Goal: Task Accomplishment & Management: Use online tool/utility

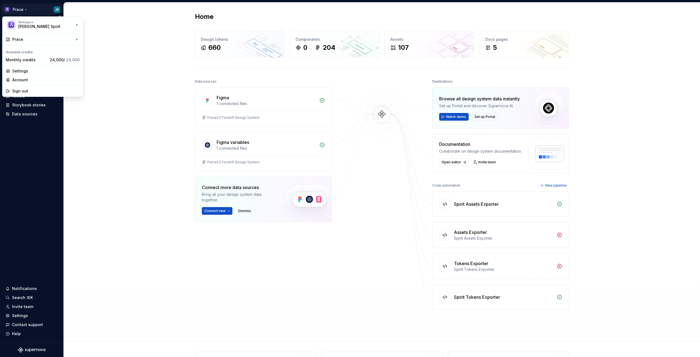
click at [27, 10] on html "Prace JB Home Documentation Analytics Code automation Design system data Design…" at bounding box center [350, 178] width 700 height 357
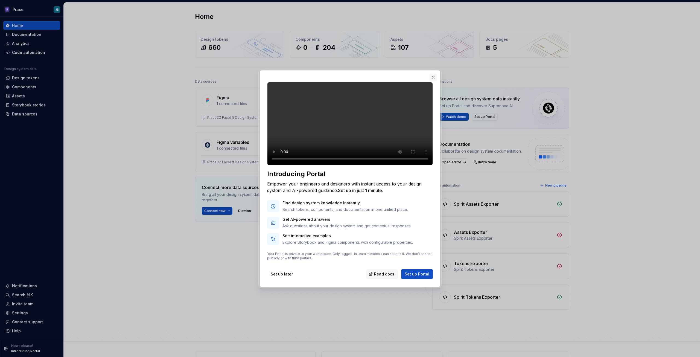
click at [434, 74] on button "button" at bounding box center [433, 78] width 8 height 8
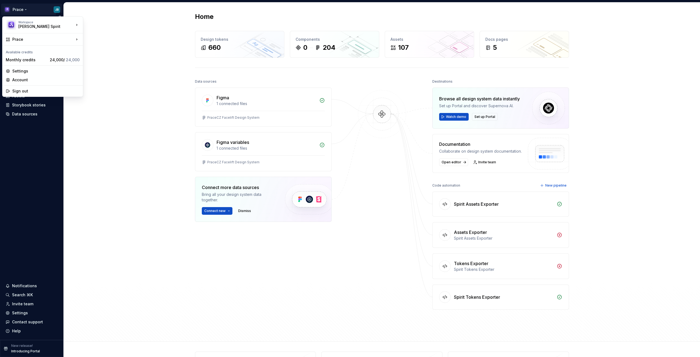
click at [25, 9] on html "Prace JB Home Documentation Analytics Code automation Design system data Design…" at bounding box center [350, 178] width 700 height 357
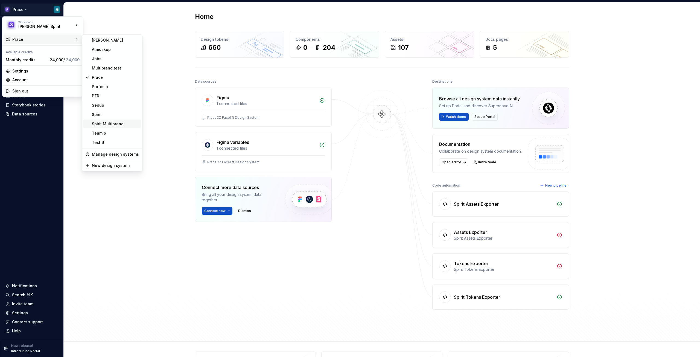
click at [110, 124] on div "Spirit Multibrand" at bounding box center [115, 123] width 47 height 5
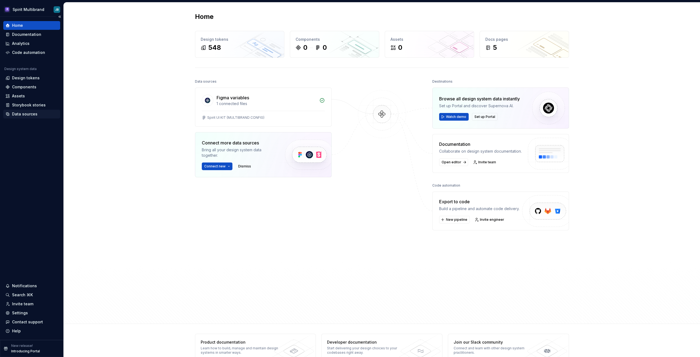
click at [25, 115] on div "Data sources" at bounding box center [24, 113] width 25 height 5
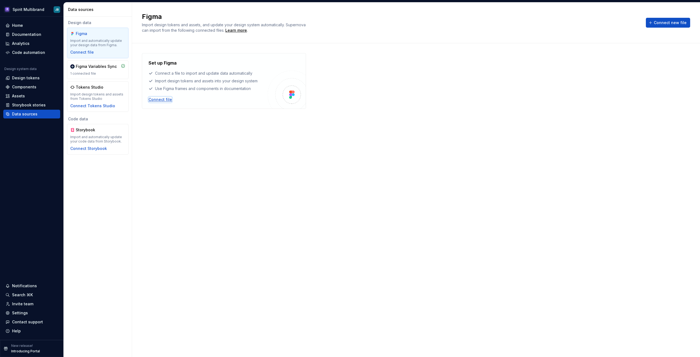
click at [159, 101] on div "Connect file" at bounding box center [161, 99] width 24 height 5
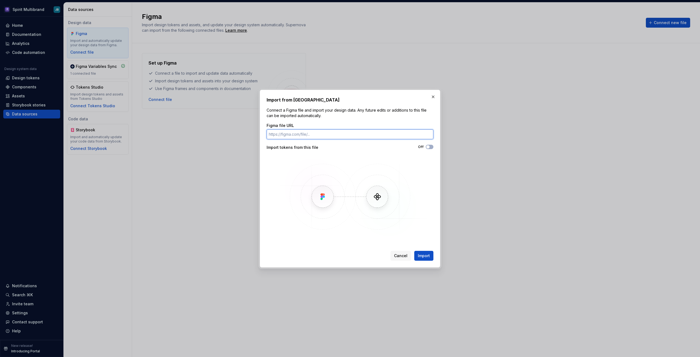
paste input "https://www.figma.com/design/9wL0Lc4bgMOKclTmgY0Bj1/Spirit-UI-KIT--MULTIBRAND-C…"
type input "https://www.figma.com/design/9wL0Lc4bgMOKclTmgY0Bj1/Spirit-UI-KIT--MULTIBRAND-C…"
click at [425, 258] on span "Import" at bounding box center [424, 255] width 12 height 5
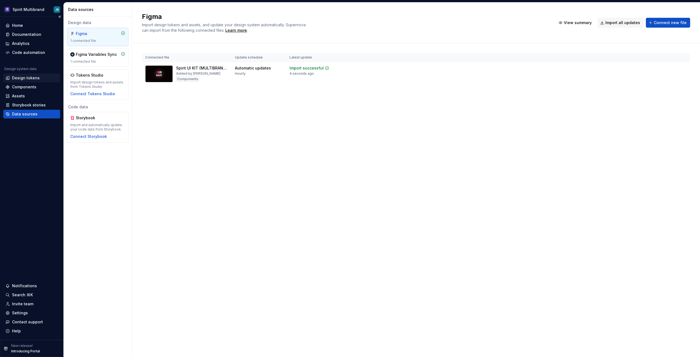
click at [13, 78] on div "Design tokens" at bounding box center [26, 77] width 28 height 5
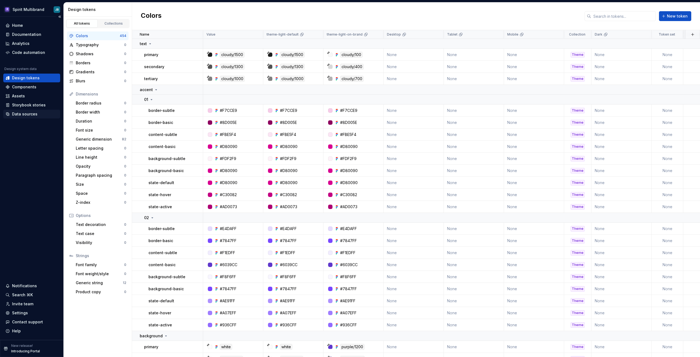
click at [21, 114] on div "Data sources" at bounding box center [24, 113] width 25 height 5
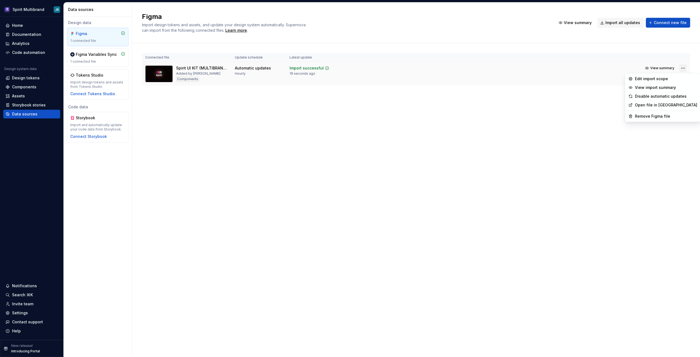
click at [685, 68] on html "Spirit Multibrand JB Home Documentation Analytics Code automation Design system…" at bounding box center [350, 178] width 700 height 357
click at [642, 79] on div "Edit import scope" at bounding box center [666, 78] width 62 height 5
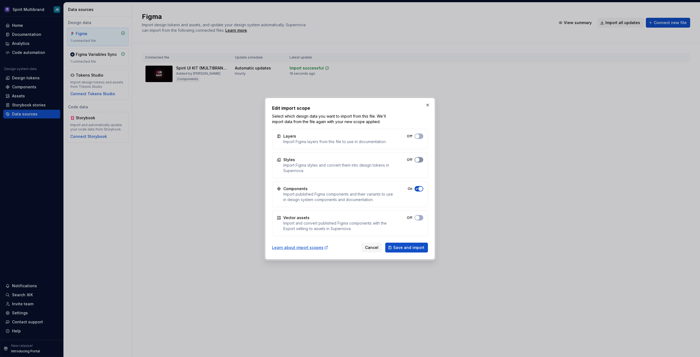
click at [422, 159] on button "Off" at bounding box center [419, 159] width 9 height 5
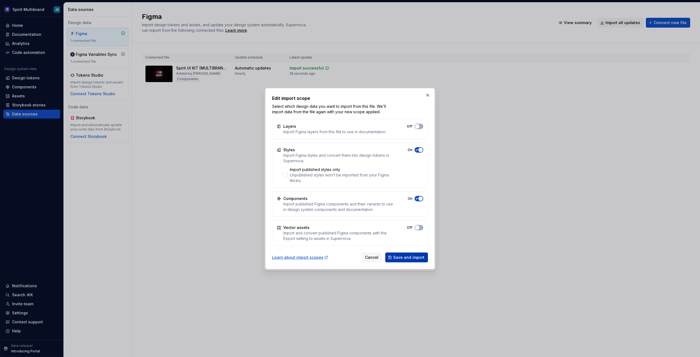
click at [410, 257] on span "Save and import" at bounding box center [408, 257] width 31 height 5
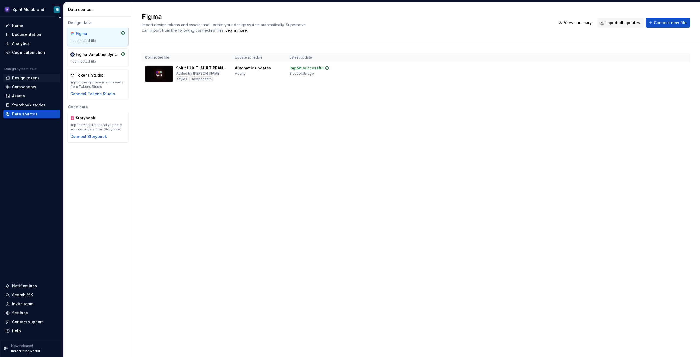
click at [19, 77] on div "Design tokens" at bounding box center [26, 77] width 28 height 5
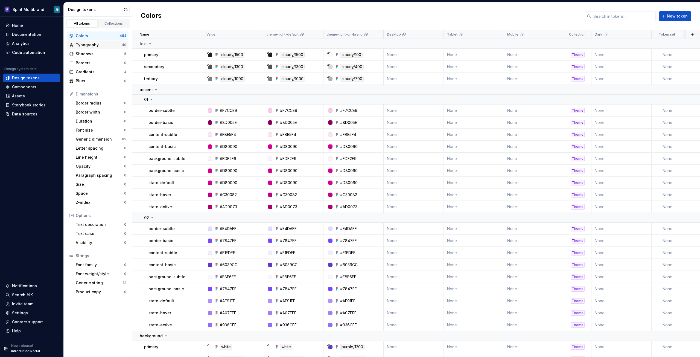
click at [100, 44] on div "Typography" at bounding box center [99, 44] width 46 height 5
